Goal: Check status: Check status

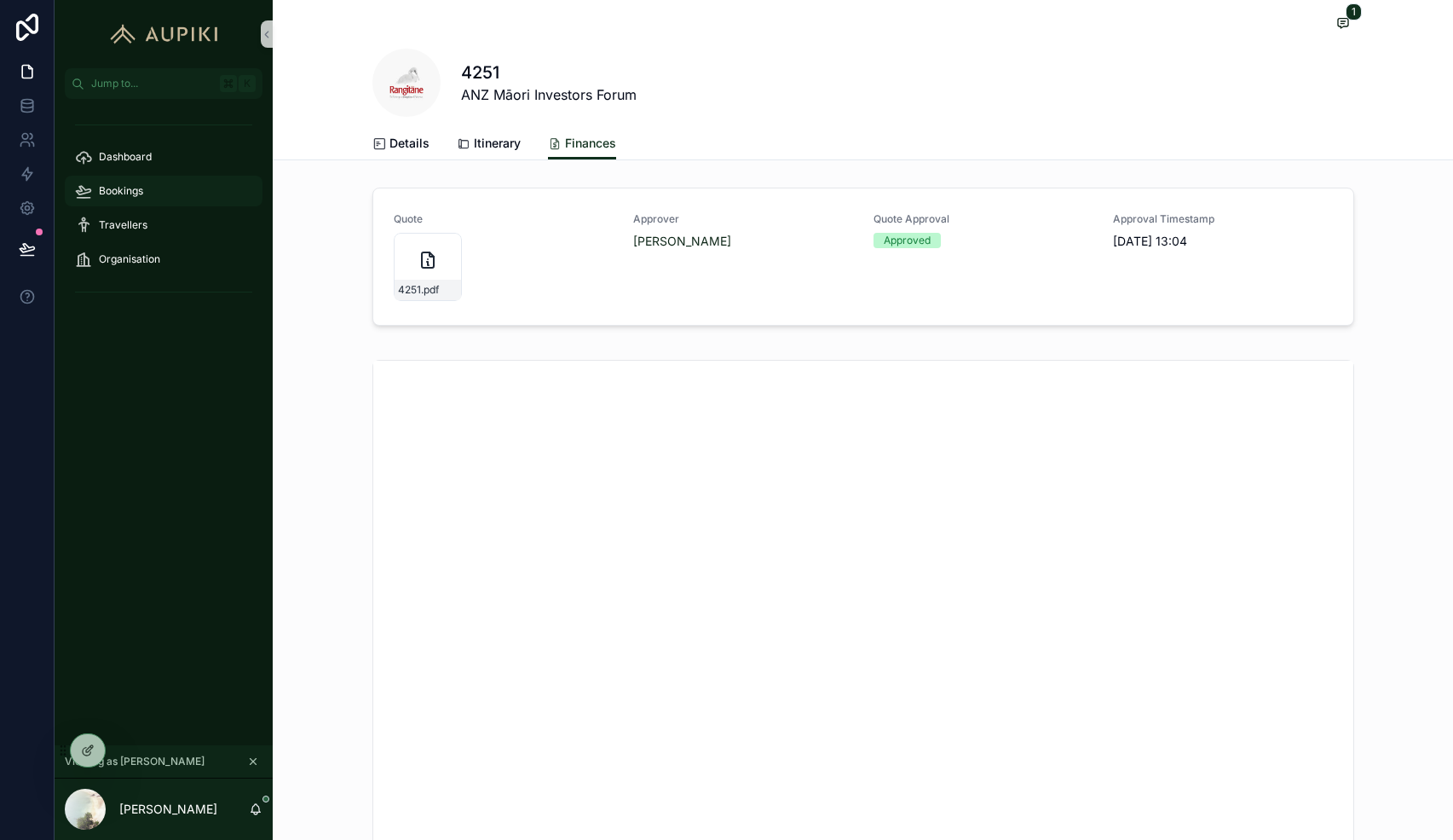
click at [140, 195] on span "Bookings" at bounding box center [121, 191] width 44 height 13
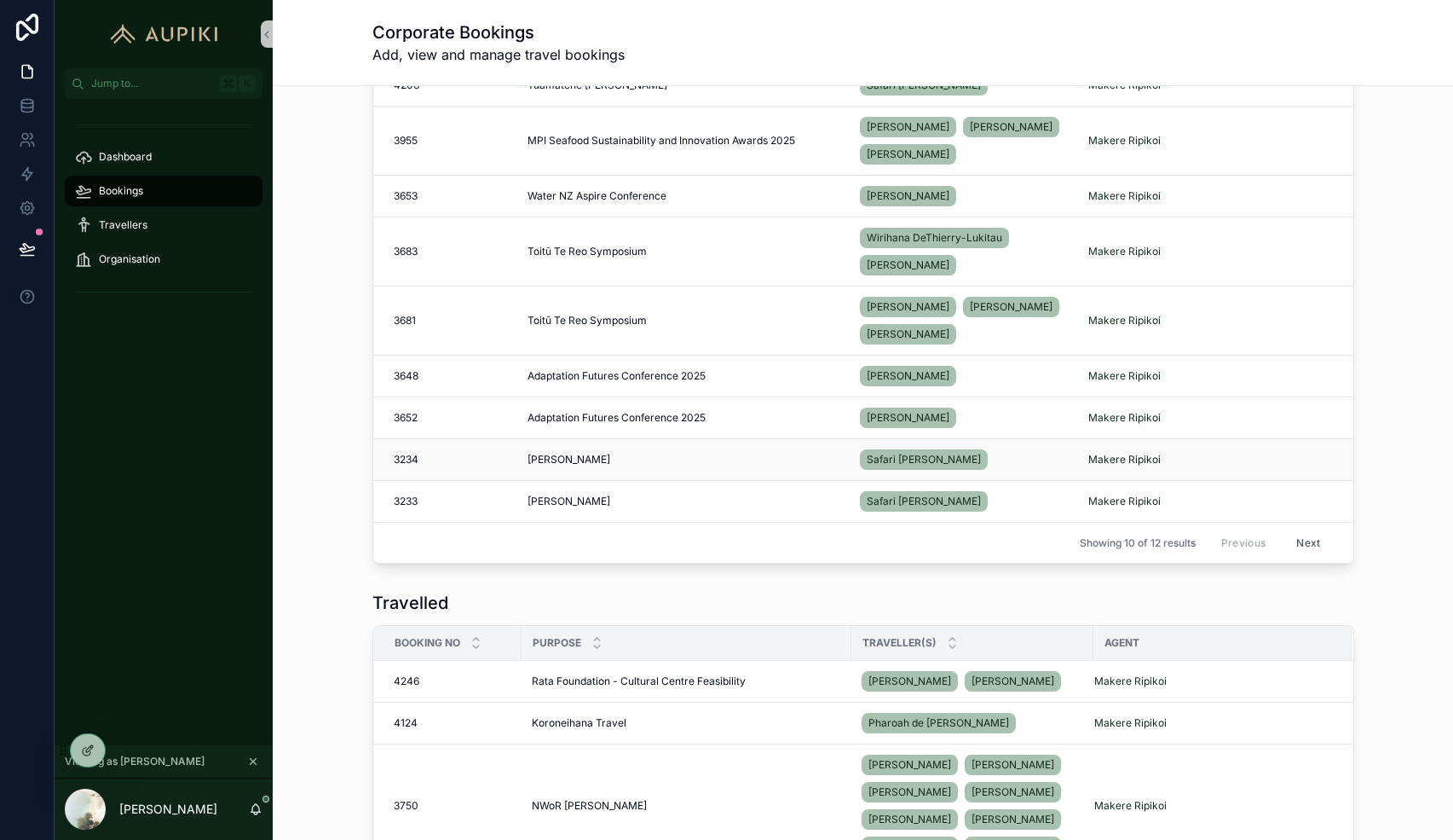
scroll to position [250, 0]
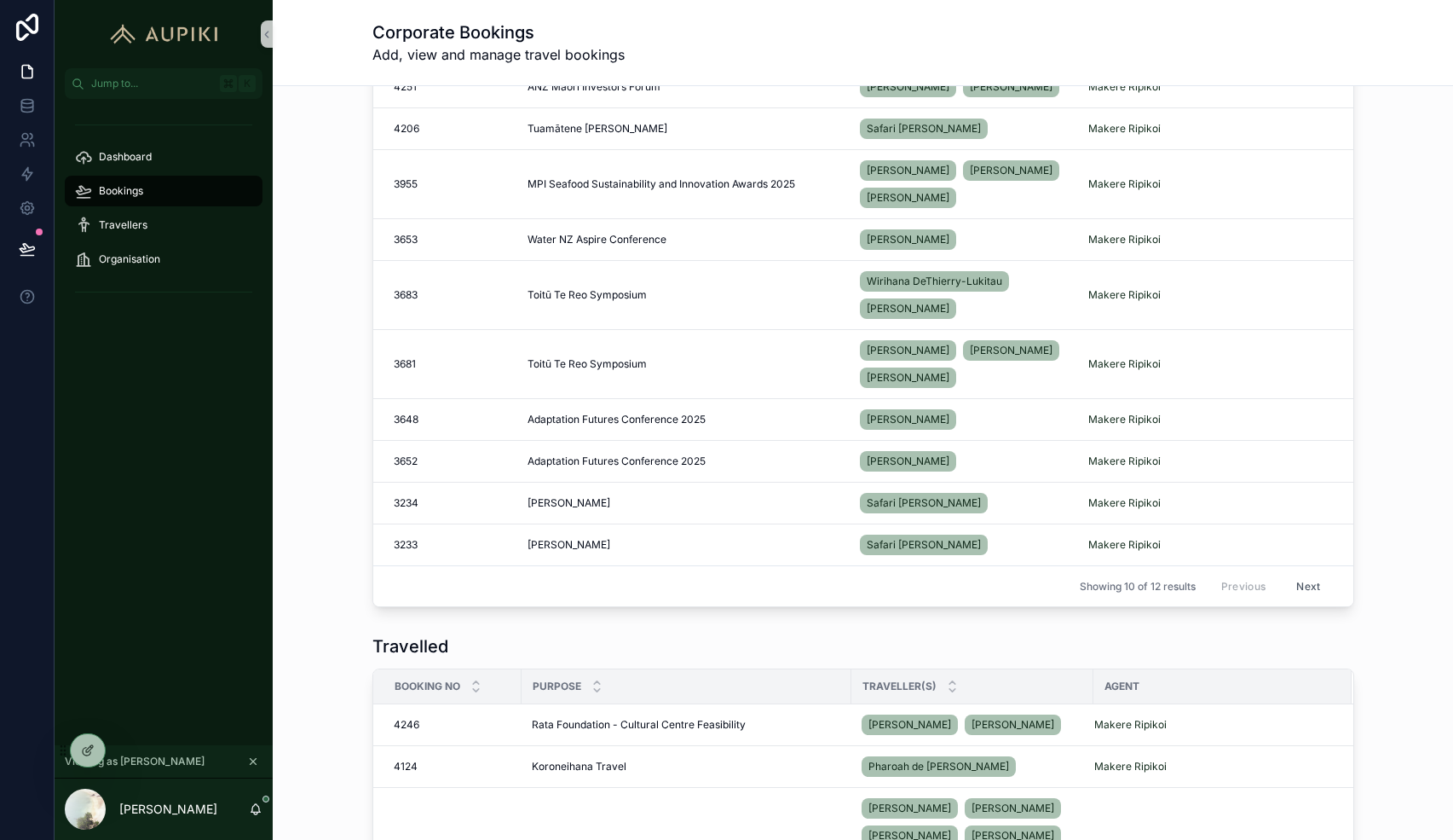
click at [1302, 585] on button "Next" at bounding box center [1309, 586] width 48 height 27
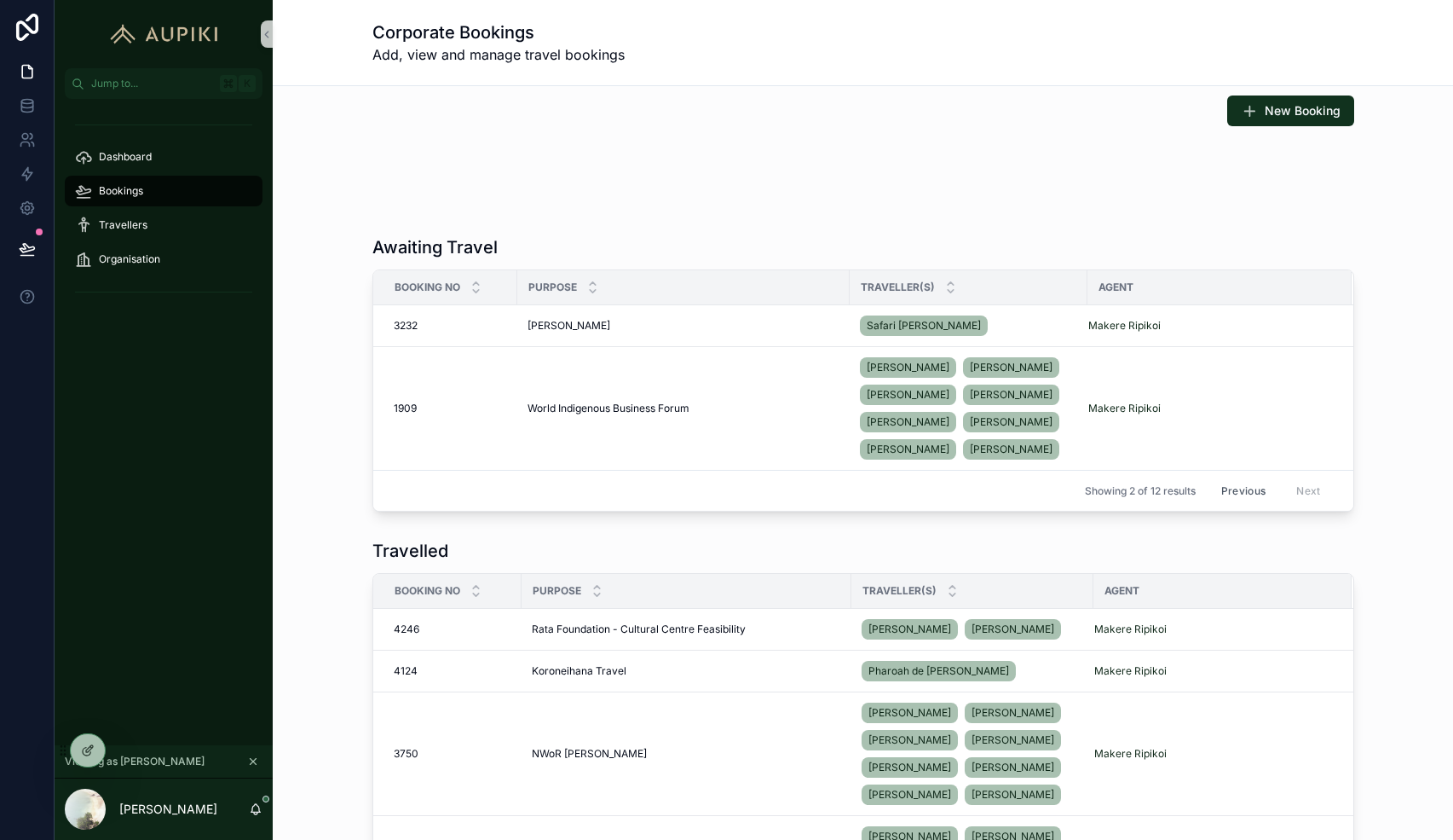
scroll to position [9, 0]
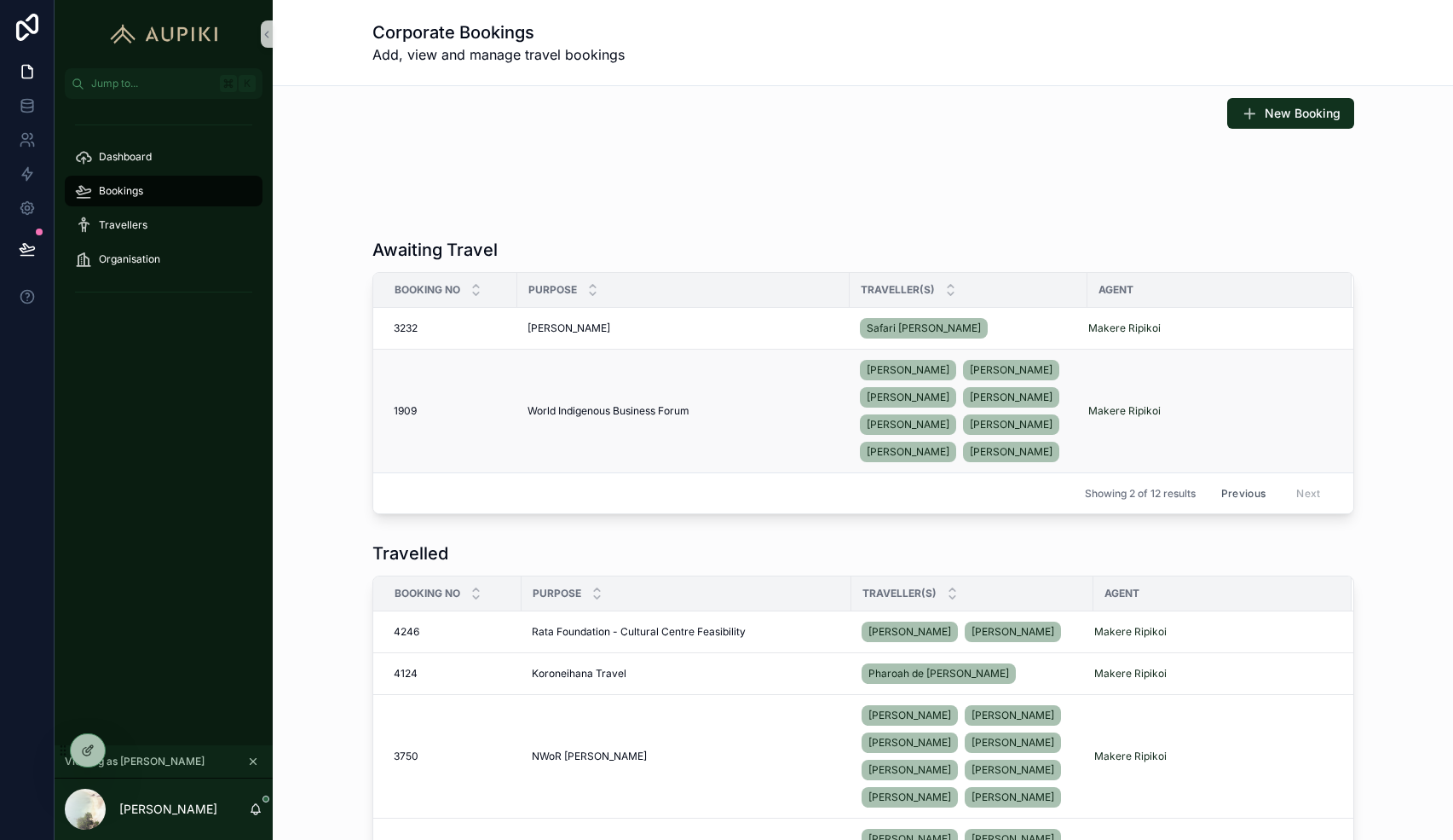
click at [544, 412] on span "World Indigenous Business Forum" at bounding box center [609, 410] width 162 height 13
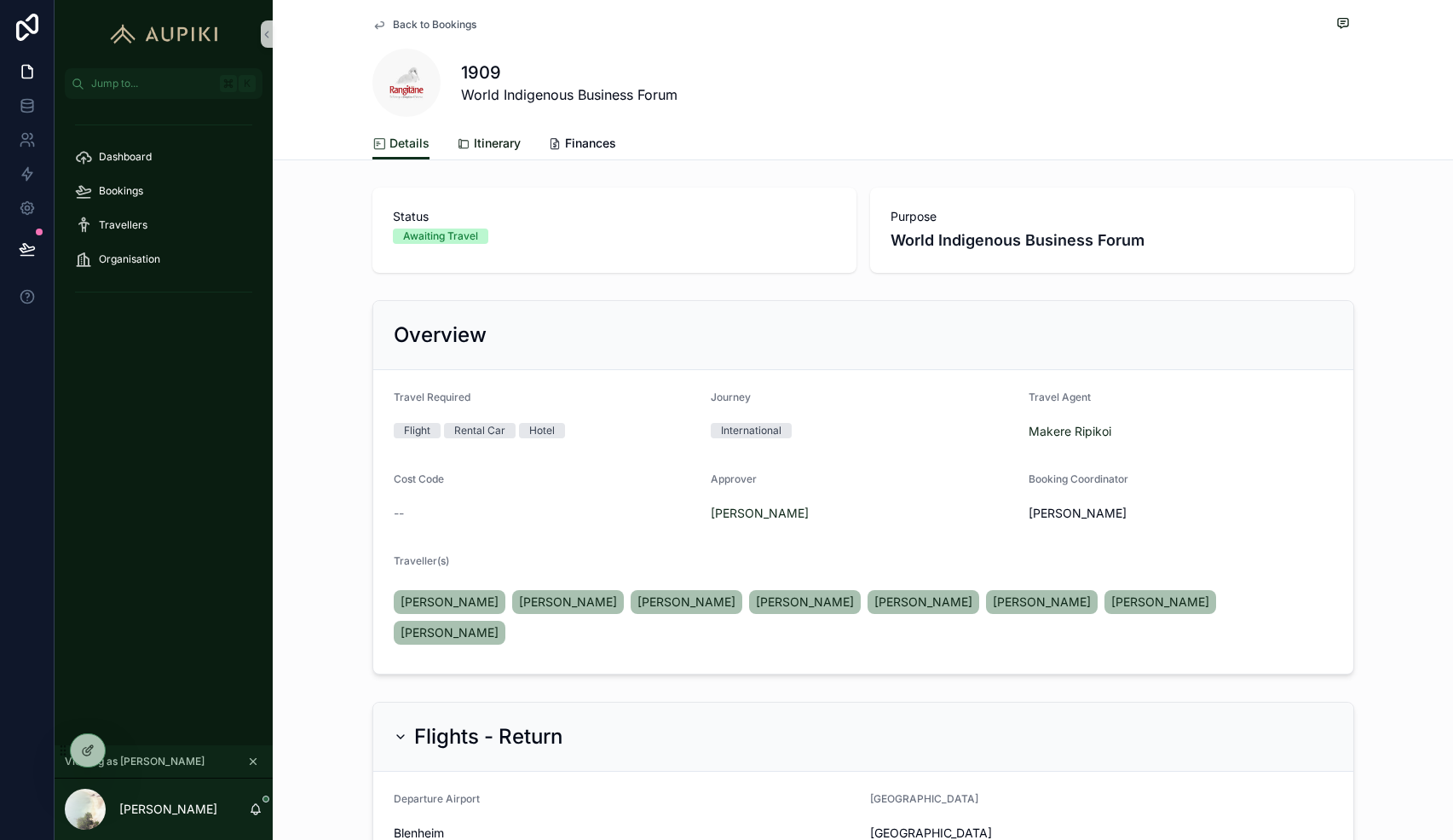
click at [503, 141] on span "Itinerary" at bounding box center [496, 143] width 47 height 17
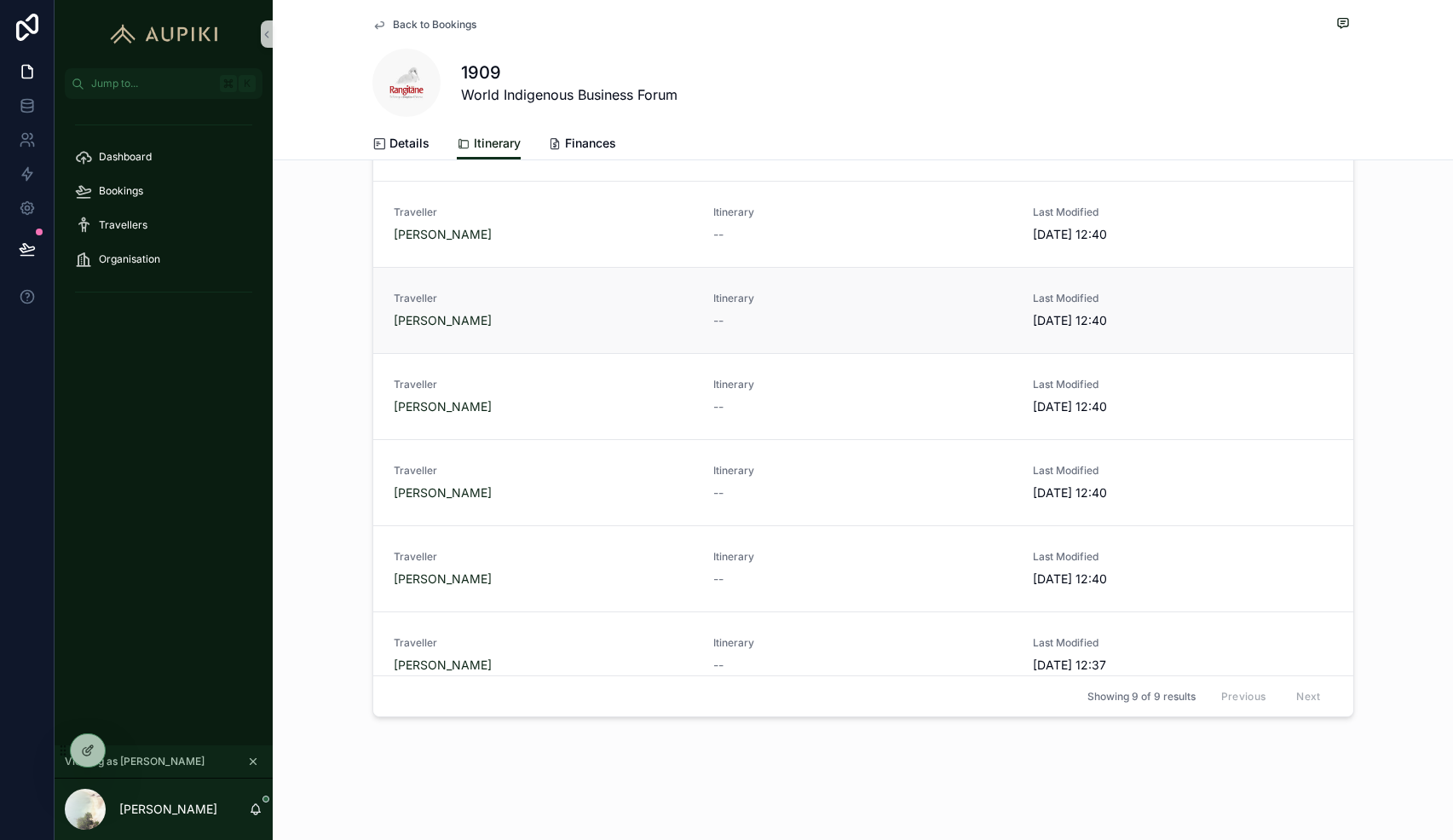
scroll to position [187, 0]
